Goal: Information Seeking & Learning: Find specific fact

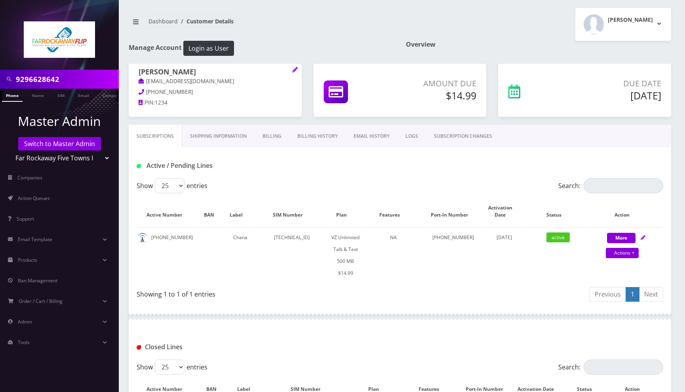
drag, startPoint x: 0, startPoint y: 0, endPoint x: 68, endPoint y: 75, distance: 101.7
click at [68, 75] on input "9296628642" at bounding box center [66, 79] width 101 height 15
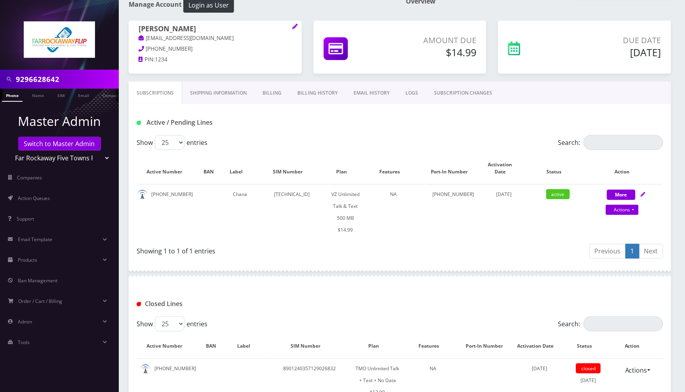
scroll to position [43, 0]
paste input "3766510951"
type input "3766510951"
click at [8, 96] on link "Phone" at bounding box center [12, 95] width 21 height 13
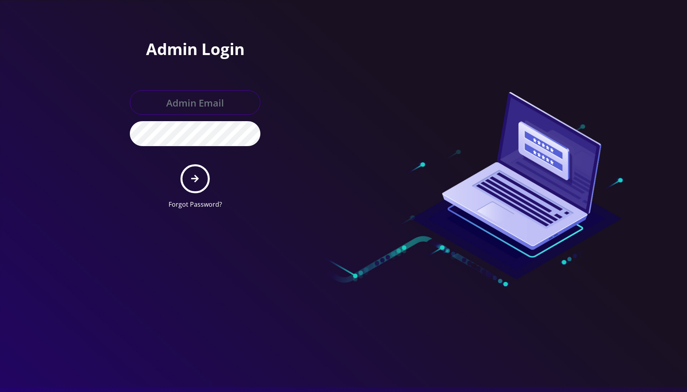
type input "jasper@britewireless.com"
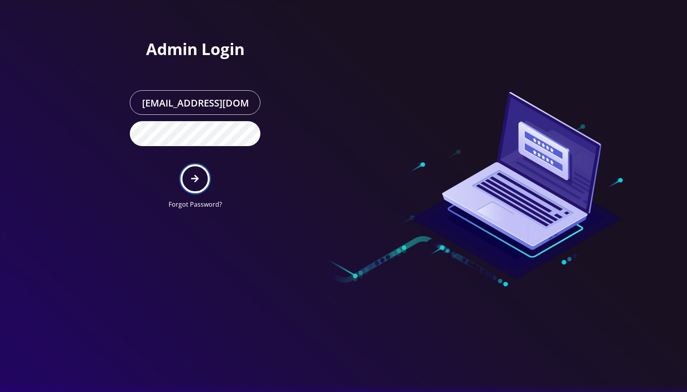
click at [193, 173] on button "submit" at bounding box center [195, 178] width 29 height 29
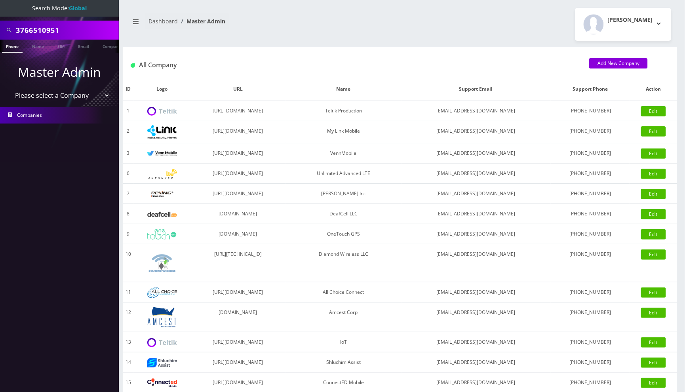
click at [10, 45] on link "Phone" at bounding box center [12, 46] width 21 height 13
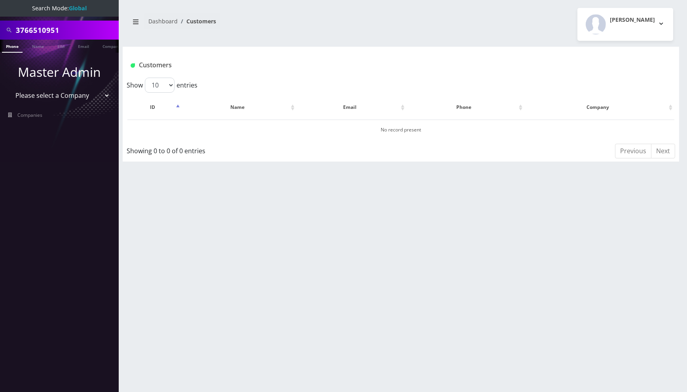
drag, startPoint x: 95, startPoint y: 30, endPoint x: 8, endPoint y: 31, distance: 87.5
click at [8, 31] on div "3766510951" at bounding box center [59, 30] width 115 height 15
click at [76, 38] on div "goe" at bounding box center [59, 30] width 119 height 19
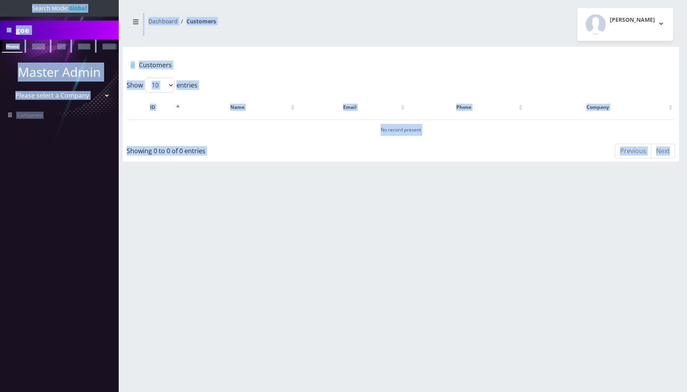
click at [110, 31] on input "goe" at bounding box center [66, 30] width 101 height 15
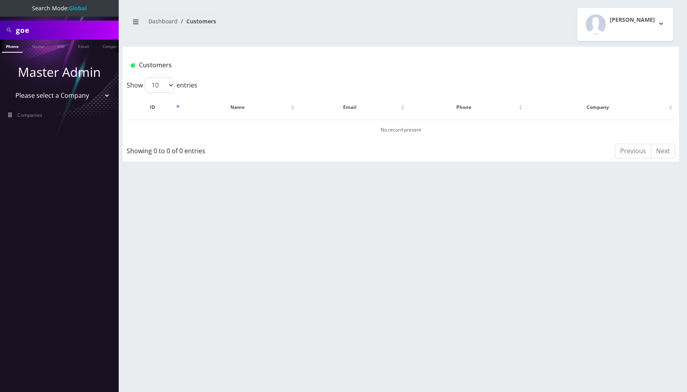
click at [108, 31] on input "goe" at bounding box center [66, 30] width 101 height 15
paste input "George Ziemer/"
type input "George Ziemer"
click at [38, 46] on link "Name" at bounding box center [38, 46] width 20 height 13
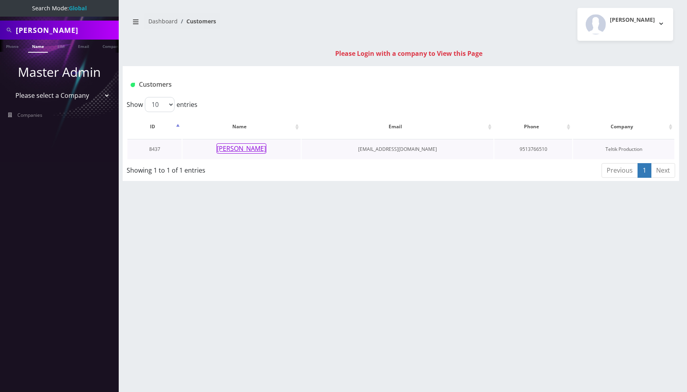
click at [240, 149] on button "[PERSON_NAME]" at bounding box center [242, 148] width 50 height 10
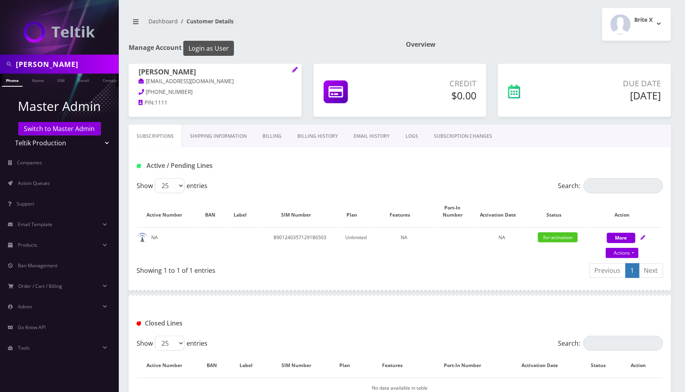
click at [195, 50] on button "Login as User" at bounding box center [208, 48] width 51 height 15
click at [357, 141] on link "EMAIL HISTORY" at bounding box center [372, 136] width 52 height 23
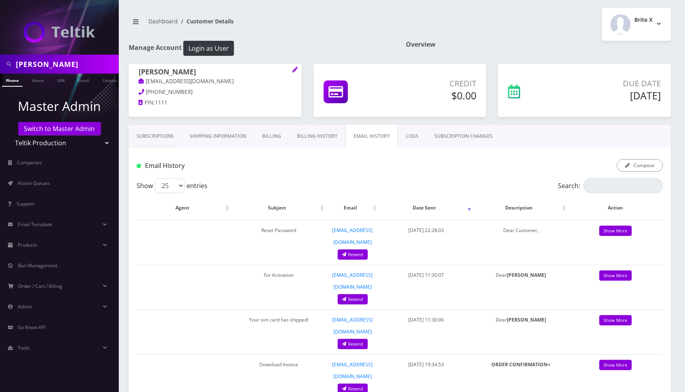
scroll to position [102, 0]
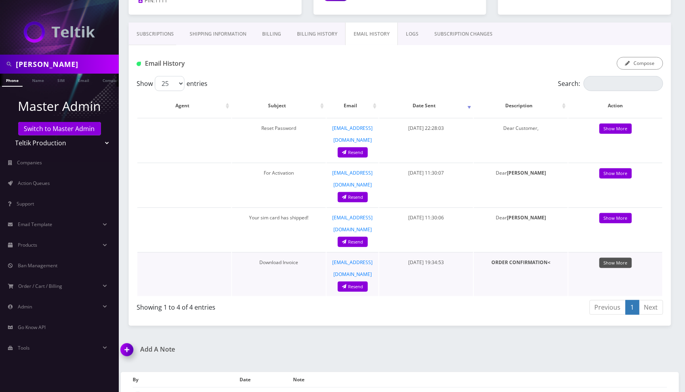
drag, startPoint x: 611, startPoint y: 223, endPoint x: 571, endPoint y: 225, distance: 40.4
click at [610, 258] on link "Show More" at bounding box center [615, 263] width 32 height 11
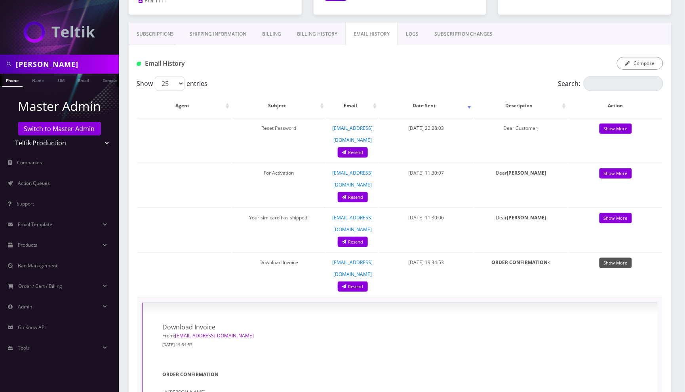
scroll to position [181, 0]
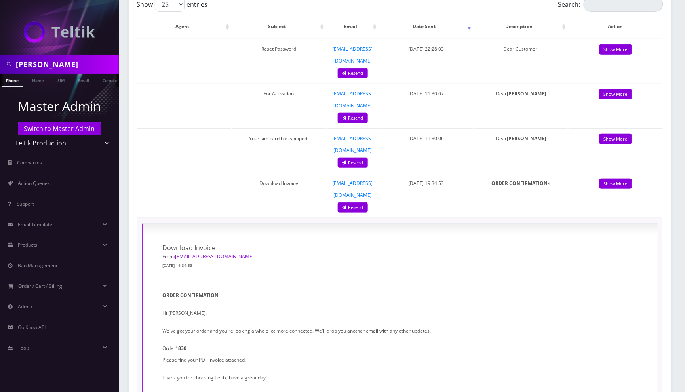
click at [181, 345] on strong "1830" at bounding box center [180, 348] width 11 height 7
click at [209, 343] on p "Order 1830 Please find your PDF invoice attached." at bounding box center [399, 354] width 475 height 23
click at [190, 343] on p "Order 1830 Please find your PDF invoice attached." at bounding box center [399, 354] width 475 height 23
click at [184, 345] on strong "1830" at bounding box center [180, 348] width 11 height 7
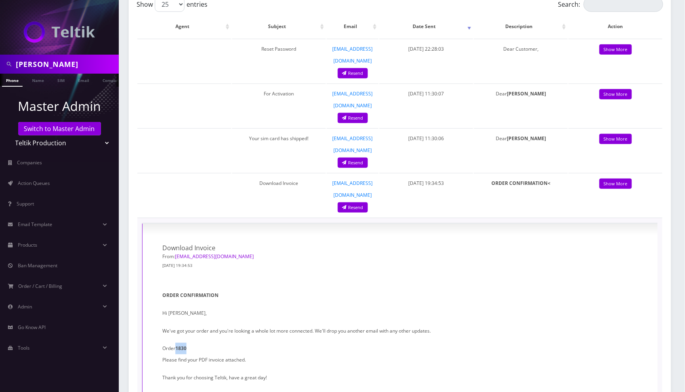
click at [184, 345] on strong "1830" at bounding box center [180, 348] width 11 height 7
click at [213, 343] on p "Order 1830 Please find your PDF invoice attached." at bounding box center [399, 354] width 475 height 23
drag, startPoint x: 205, startPoint y: 298, endPoint x: 160, endPoint y: 298, distance: 44.3
click at [160, 298] on div "Download Invoice From: [EMAIL_ADDRESS][DOMAIN_NAME] [DATE] 19:34:53 ORDER CONFI…" at bounding box center [399, 317] width 515 height 186
copy p "Order 1830"
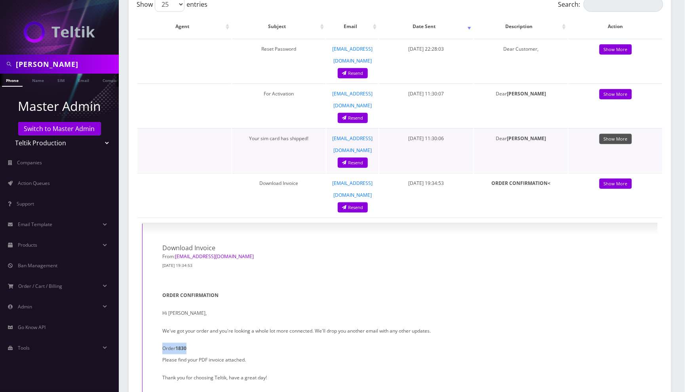
drag, startPoint x: 610, startPoint y: 112, endPoint x: 588, endPoint y: 118, distance: 22.7
click at [610, 134] on link "Show More" at bounding box center [615, 139] width 32 height 11
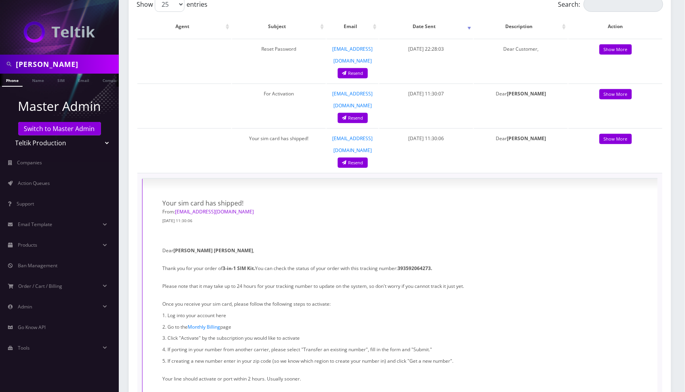
click at [426, 265] on strong "393592064273." at bounding box center [414, 268] width 34 height 7
copy strong "393592064273"
